Goal: Complete application form

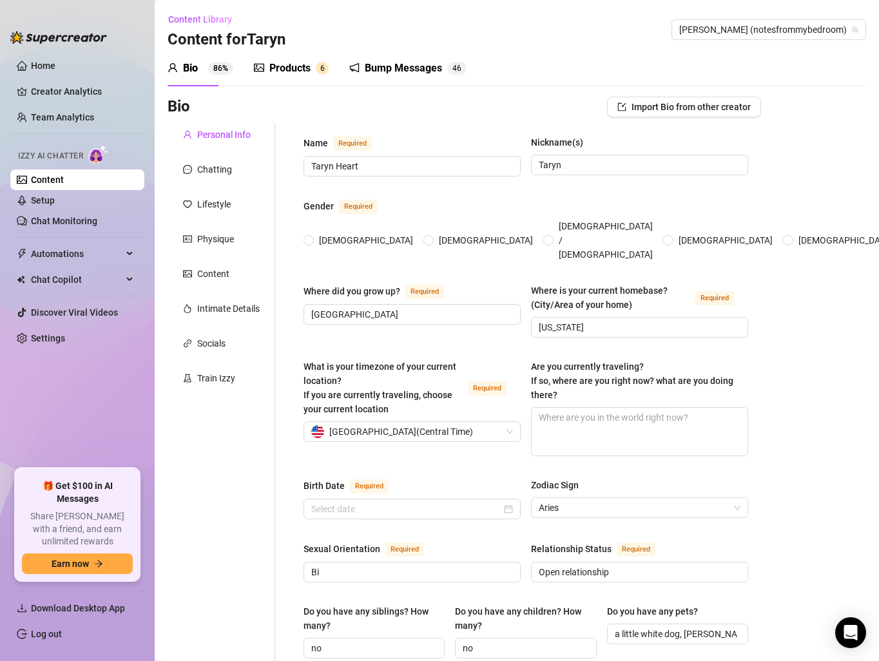
type input "Taryn Heart"
type input "Taryn"
type input "[GEOGRAPHIC_DATA]"
type input "[US_STATE]"
type input "Bi"
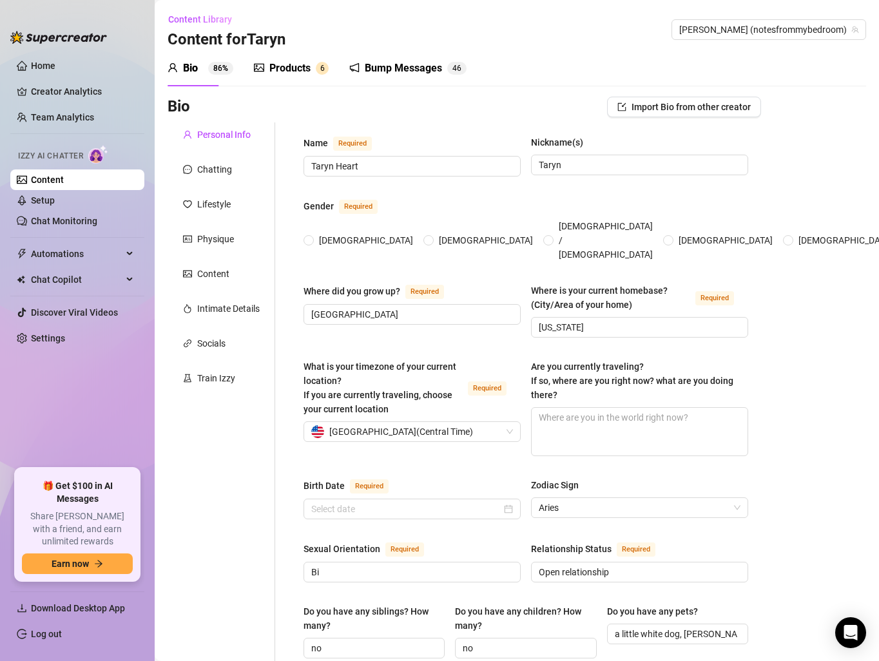
type input "Open relationship"
type input "no"
type input "a little white dog, [PERSON_NAME]"
type input "Myself!"
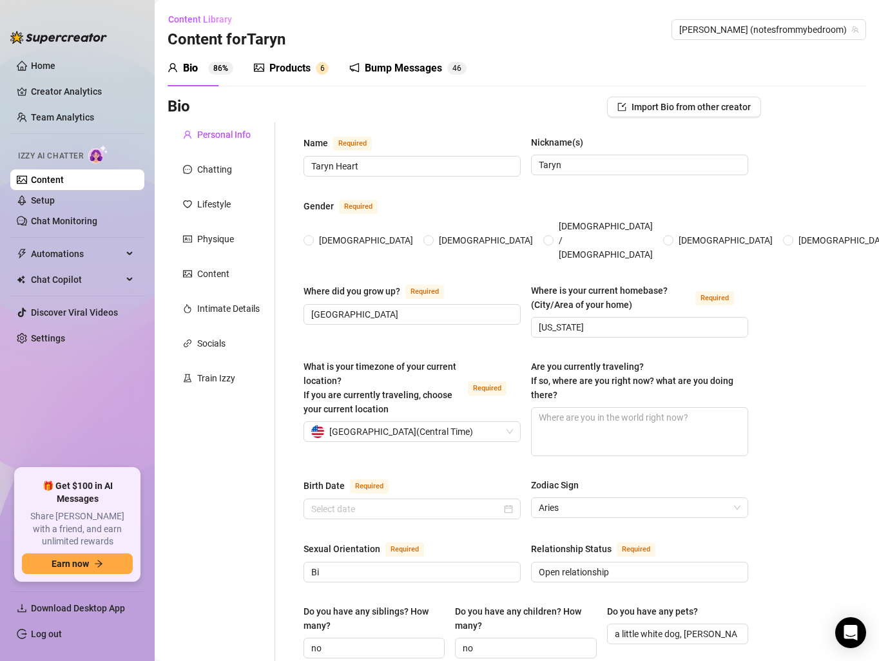
type input "College-educated"
type textarea "To be a successful creator and travel more!"
type textarea "My style is girlfriend/[PERSON_NAME], genuine, intelligent. Confident. I'm lowk…"
radio input "true"
type input "[DATE]"
